Goal: Find specific page/section: Find specific page/section

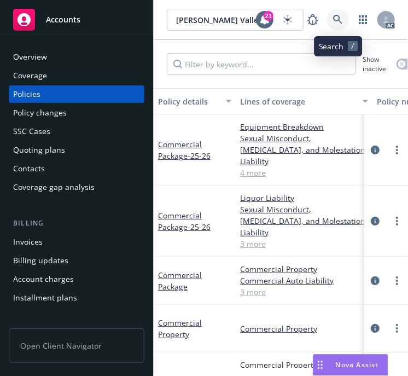
click at [339, 18] on icon at bounding box center [337, 19] width 9 height 9
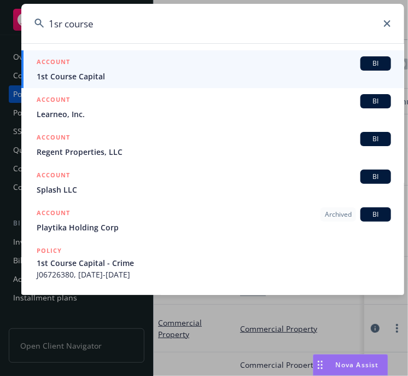
type input "1sr course"
click at [105, 74] on span "1st Course Capital" at bounding box center [214, 76] width 355 height 11
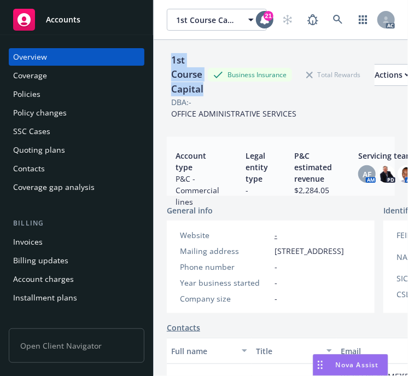
drag, startPoint x: 199, startPoint y: 90, endPoint x: 169, endPoint y: 66, distance: 39.0
click at [169, 66] on div "1st Course Capital" at bounding box center [187, 74] width 41 height 43
copy div "1st Course Capital"
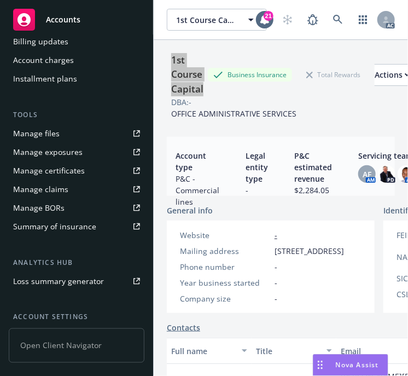
scroll to position [249, 0]
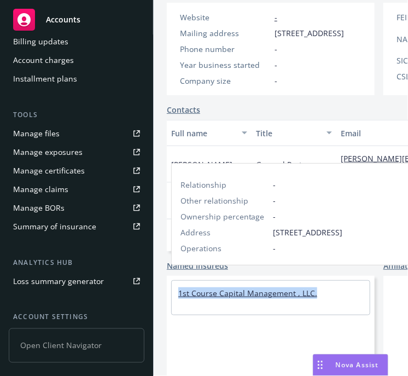
drag, startPoint x: 321, startPoint y: 286, endPoint x: 178, endPoint y: 286, distance: 142.9
click at [178, 286] on div "1st Course Capital Management , LLC." at bounding box center [271, 293] width 198 height 25
copy link "1st Course Capital Management , LLC."
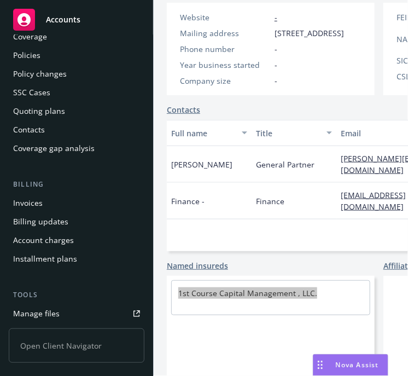
scroll to position [0, 0]
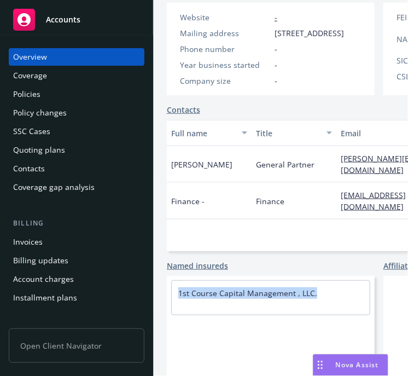
click at [35, 92] on div "Policies" at bounding box center [26, 94] width 27 height 18
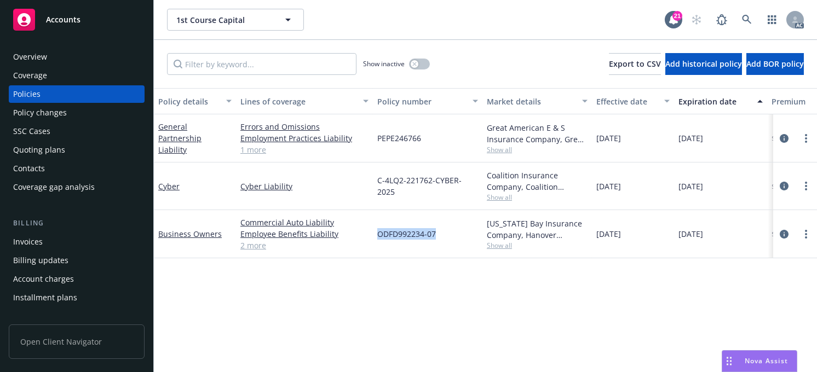
drag, startPoint x: 441, startPoint y: 232, endPoint x: 377, endPoint y: 232, distance: 63.5
click at [377, 232] on div "ODFD992234-07" at bounding box center [427, 234] width 109 height 48
copy span "ODFD992234-07"
